Goal: Navigation & Orientation: Go to known website

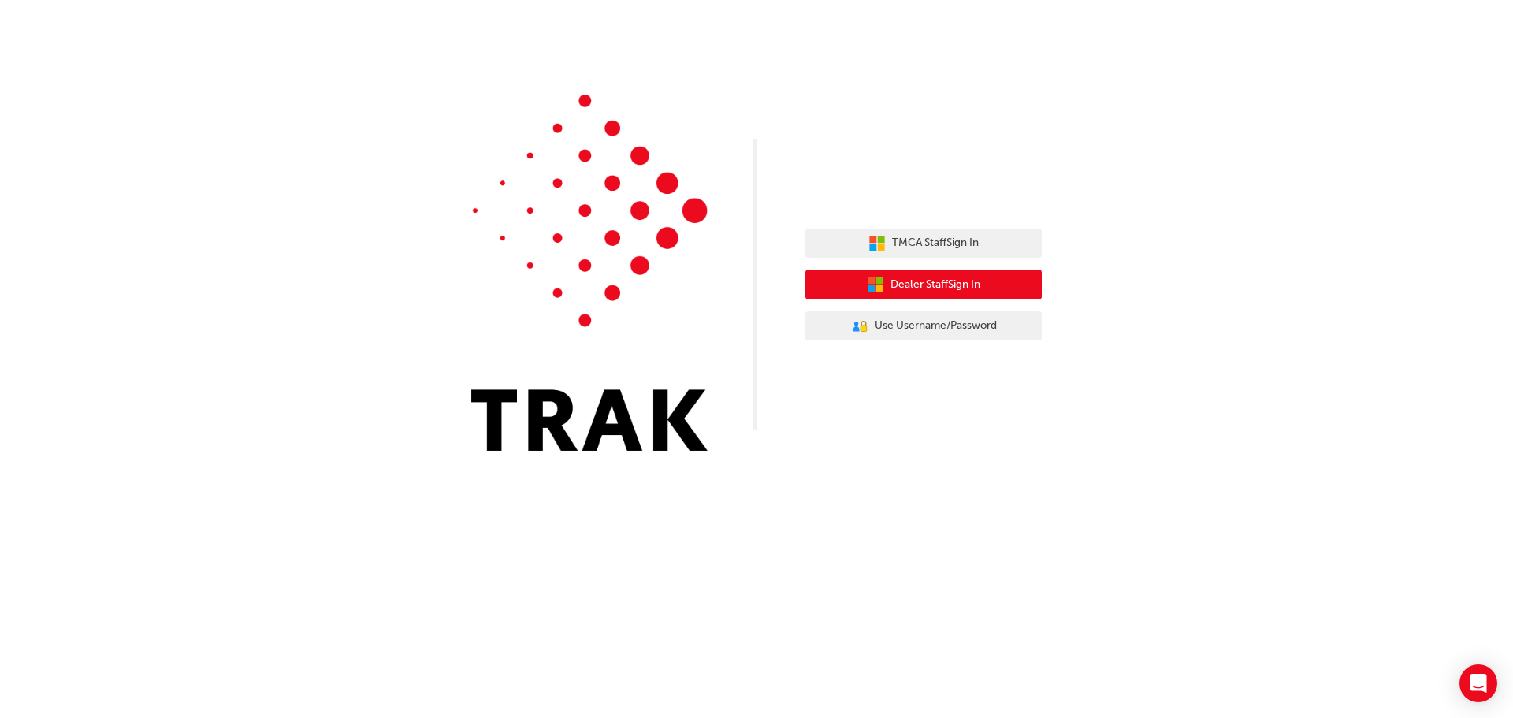
click at [967, 286] on span "Dealer Staff Sign In" at bounding box center [936, 285] width 90 height 18
